Goal: Navigation & Orientation: Understand site structure

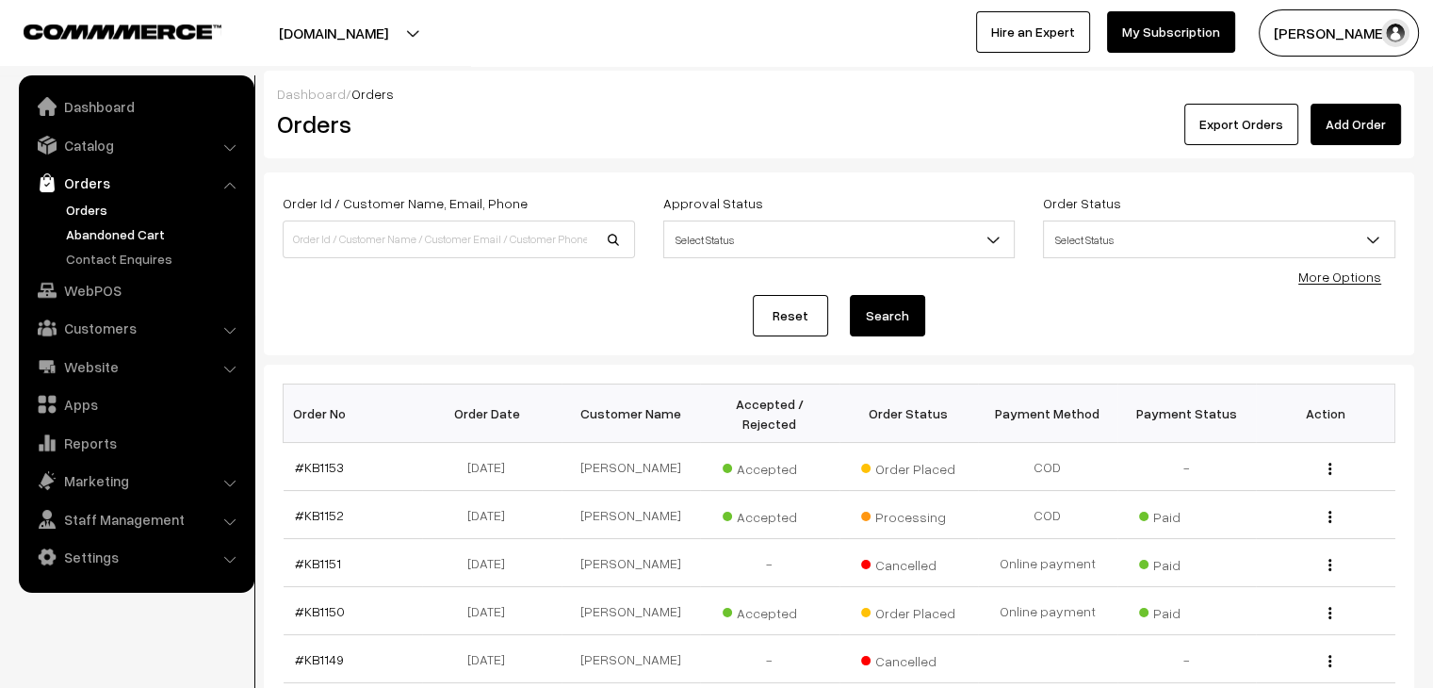
click at [99, 228] on link "Abandoned Cart" at bounding box center [154, 234] width 187 height 20
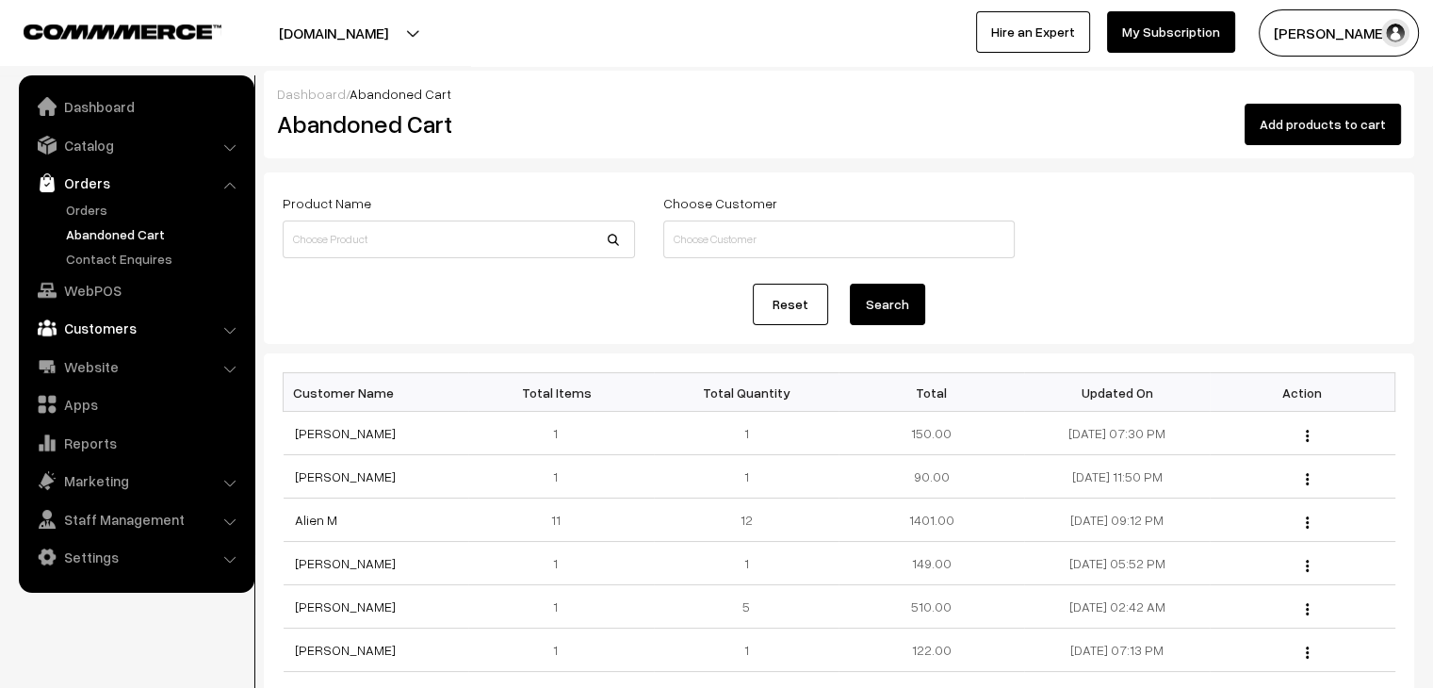
click at [142, 326] on link "Customers" at bounding box center [136, 328] width 224 height 34
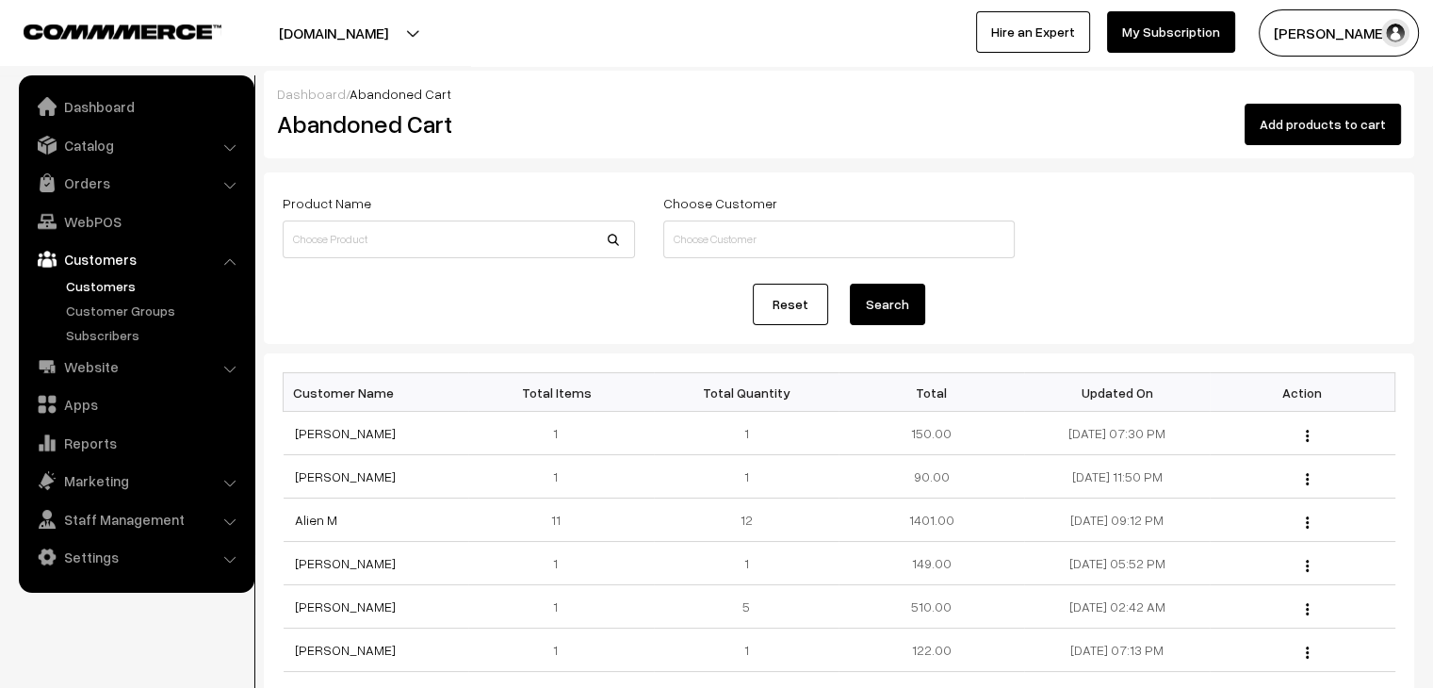
click at [118, 287] on link "Customers" at bounding box center [154, 286] width 187 height 20
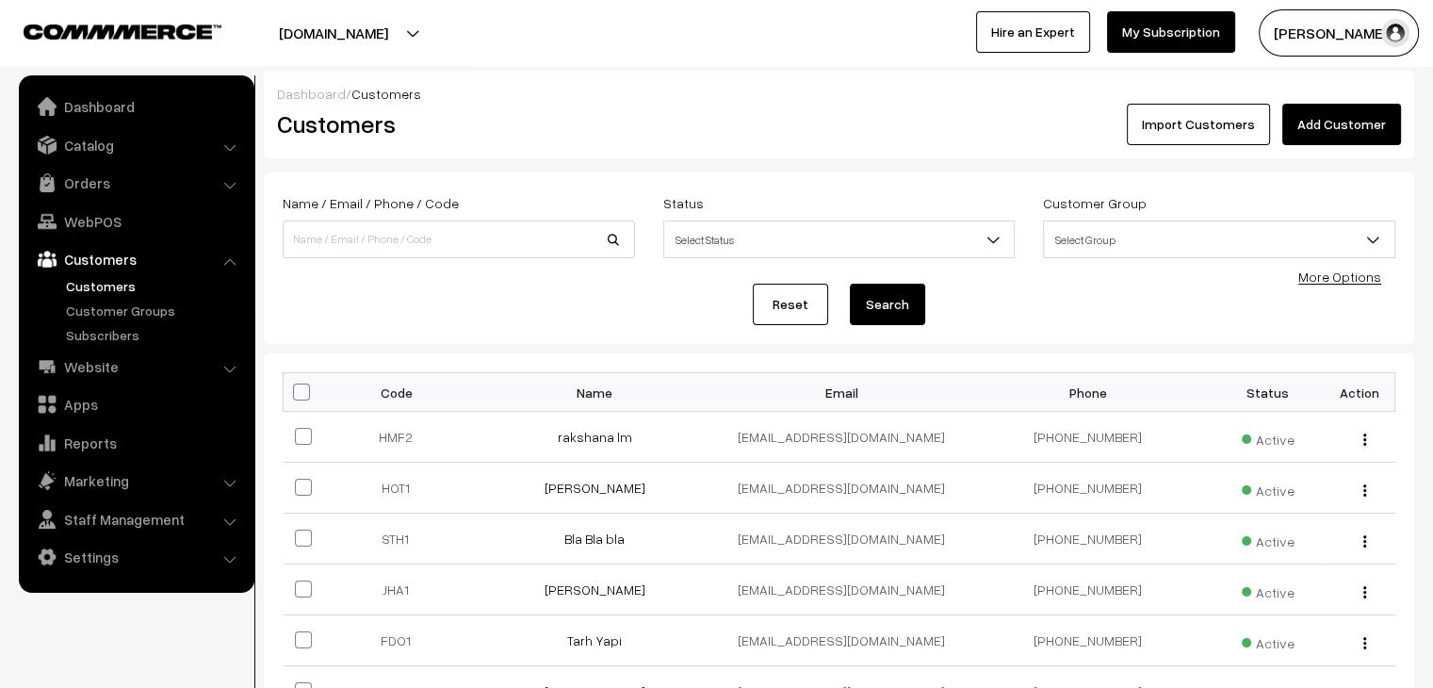
click at [307, 22] on button "[DOMAIN_NAME]" at bounding box center [333, 32] width 241 height 47
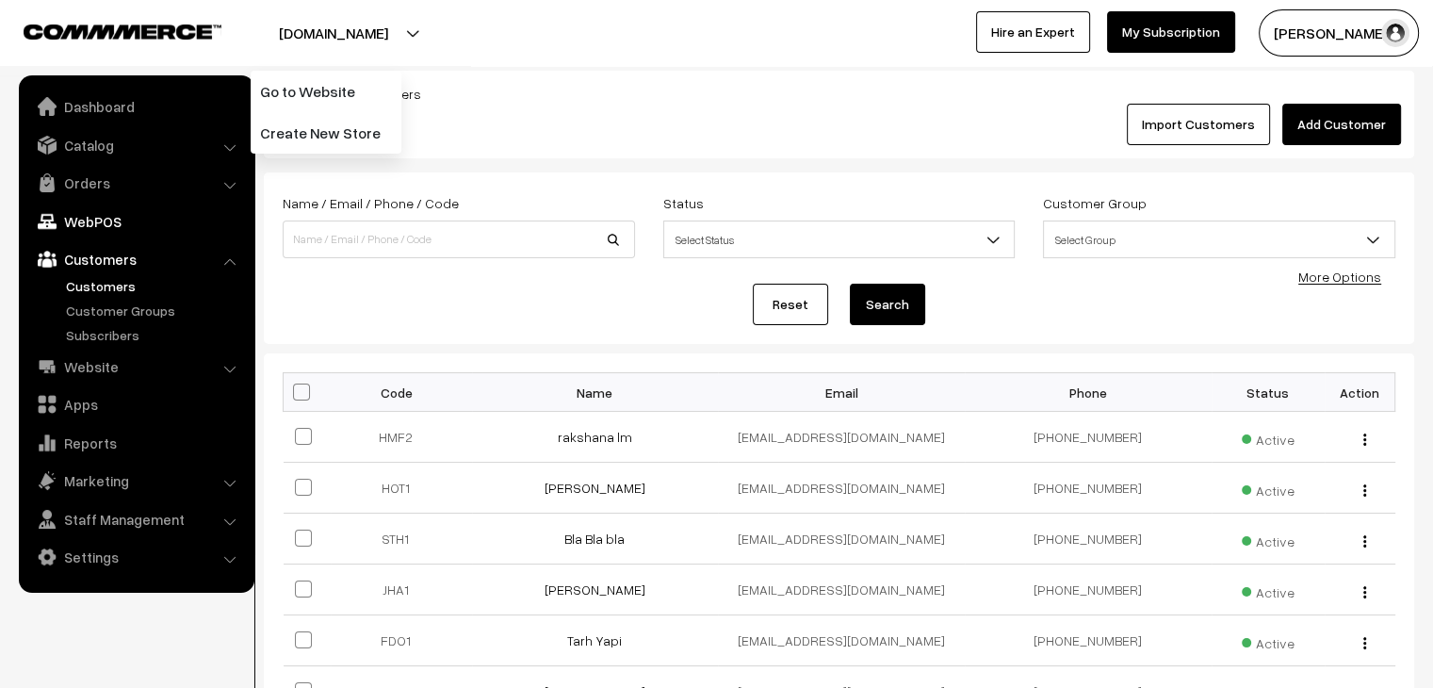
click at [90, 223] on link "WebPOS" at bounding box center [136, 221] width 224 height 34
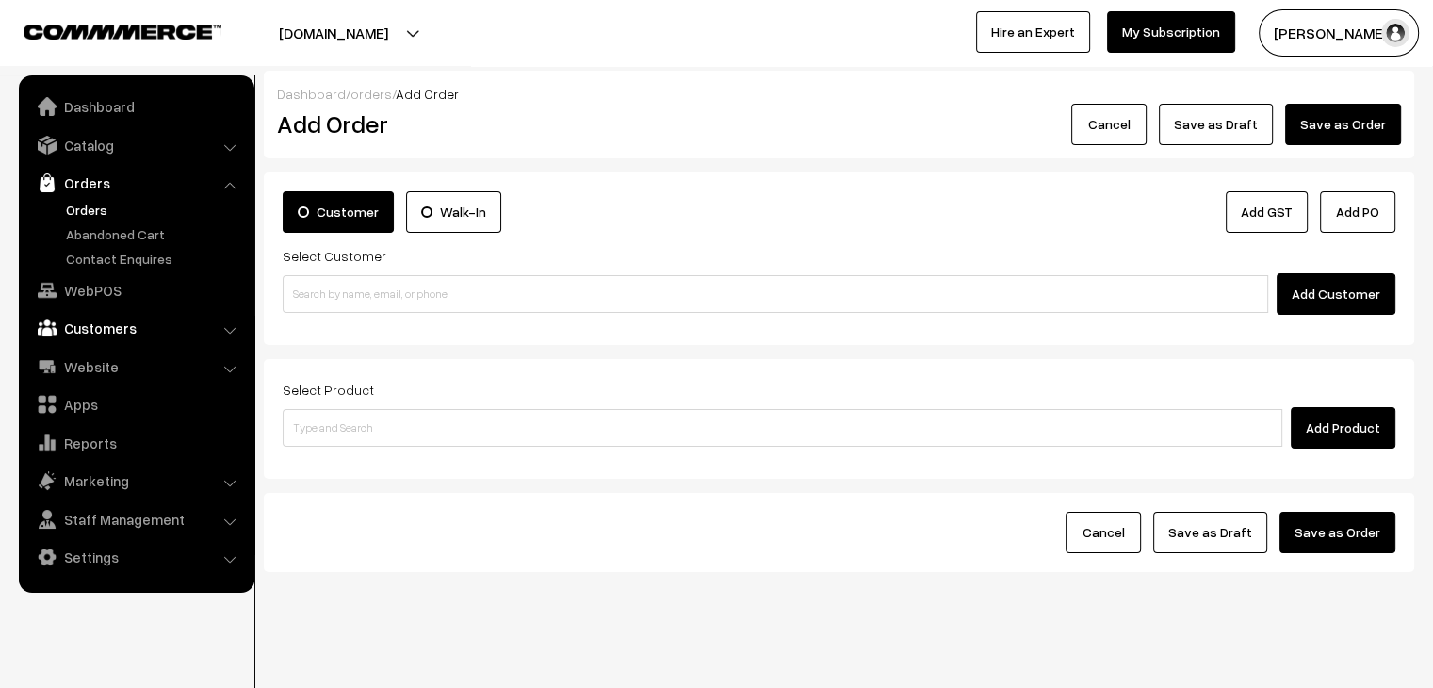
click at [222, 312] on link "Customers" at bounding box center [136, 328] width 224 height 34
click at [98, 283] on link "Customers" at bounding box center [154, 286] width 187 height 20
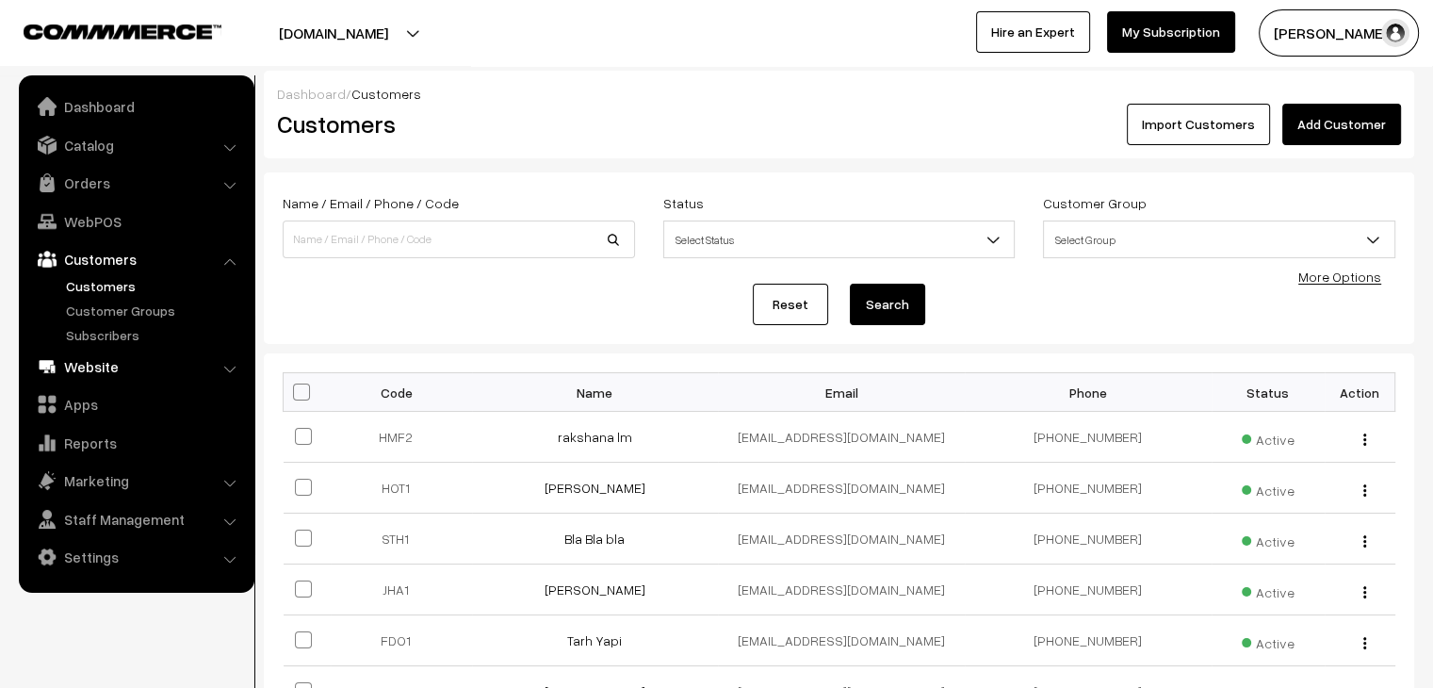
click at [204, 369] on link "Website" at bounding box center [136, 367] width 224 height 34
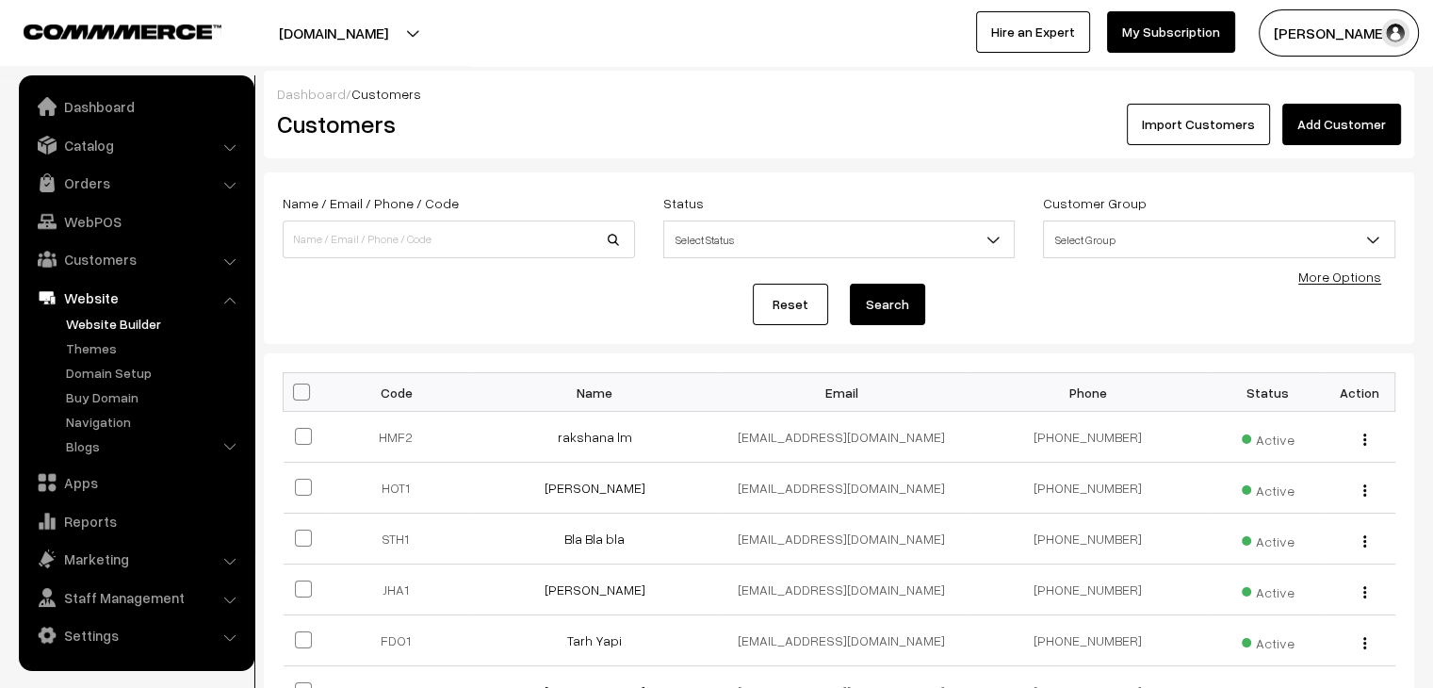
click at [128, 324] on link "Website Builder" at bounding box center [154, 324] width 187 height 20
